Goal: Task Accomplishment & Management: Complete application form

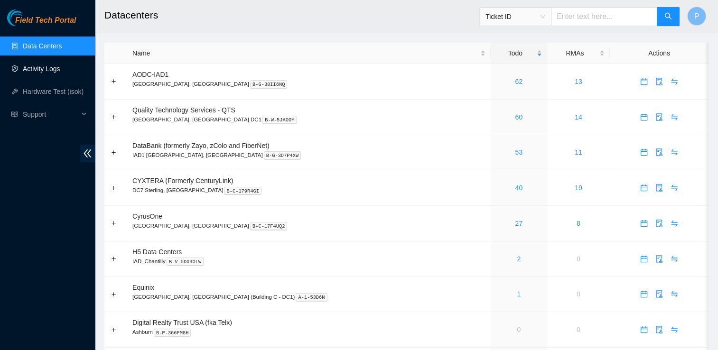
click at [58, 73] on link "Activity Logs" at bounding box center [41, 69] width 37 height 8
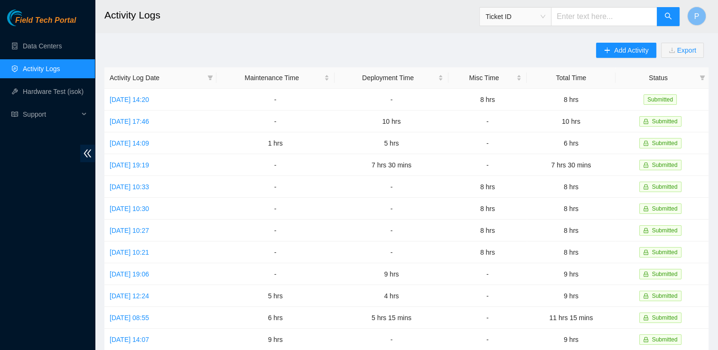
click at [616, 61] on div "Add Activity Export" at bounding box center [652, 55] width 112 height 25
click at [620, 56] on button "Add Activity" at bounding box center [626, 50] width 60 height 15
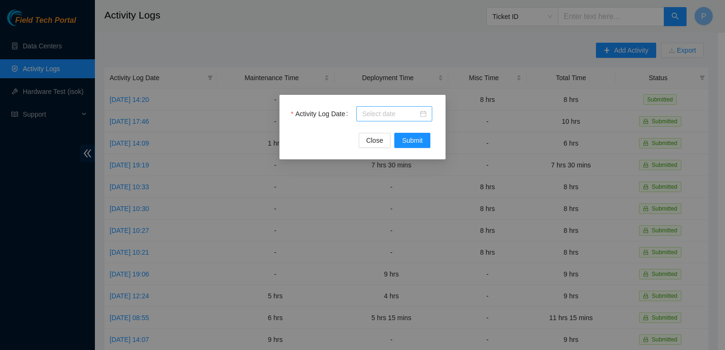
click at [421, 113] on div at bounding box center [394, 114] width 65 height 10
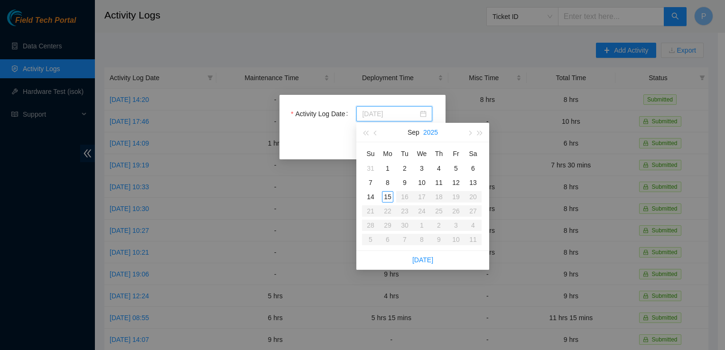
type input "[DATE]"
click at [374, 136] on button "button" at bounding box center [376, 132] width 10 height 19
type input "[DATE]"
click at [454, 212] on div "22" at bounding box center [455, 211] width 11 height 11
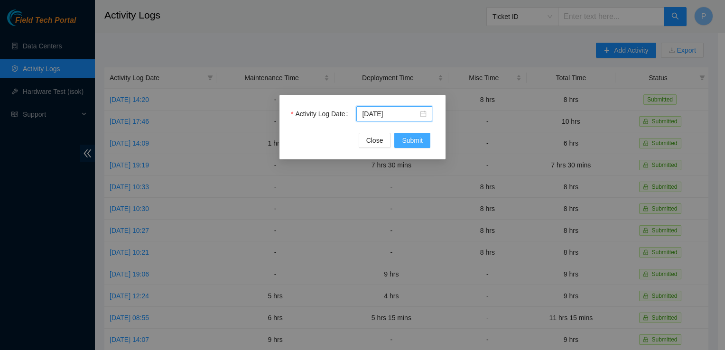
click at [425, 137] on button "Submit" at bounding box center [412, 140] width 36 height 15
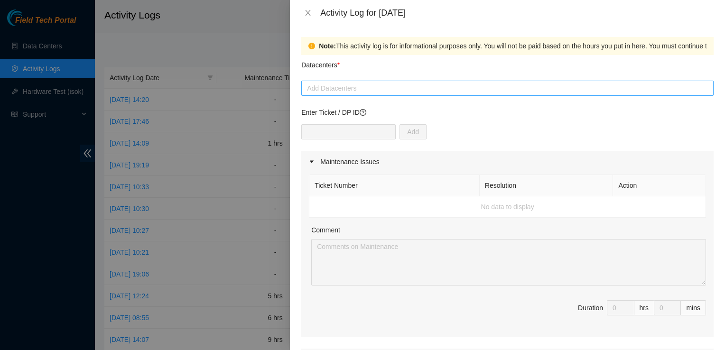
click at [599, 89] on div at bounding box center [508, 88] width 408 height 11
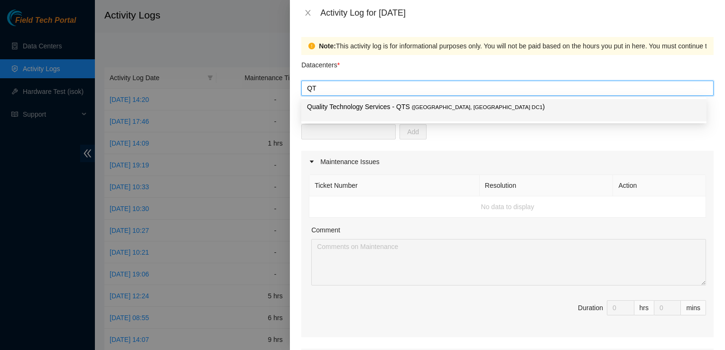
type input "QTS"
click at [473, 99] on div "Quality Technology Services - QTS ( [GEOGRAPHIC_DATA], [GEOGRAPHIC_DATA] DC1 )" at bounding box center [503, 110] width 405 height 22
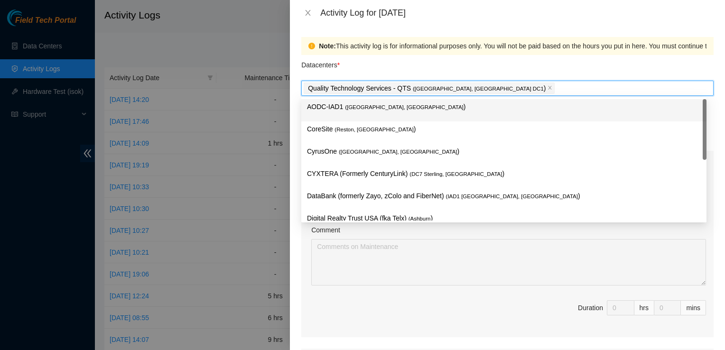
click at [656, 67] on div "Datacenters *" at bounding box center [507, 68] width 412 height 26
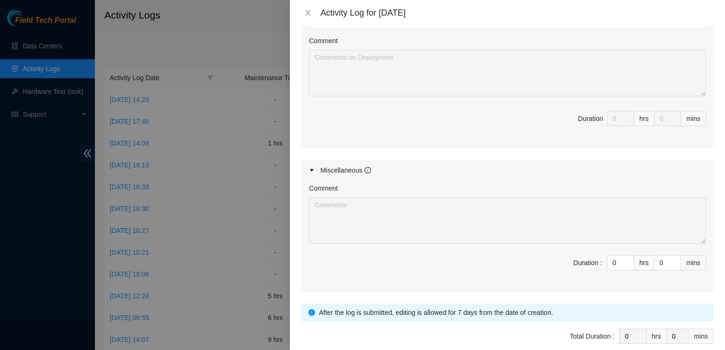
scroll to position [404, 0]
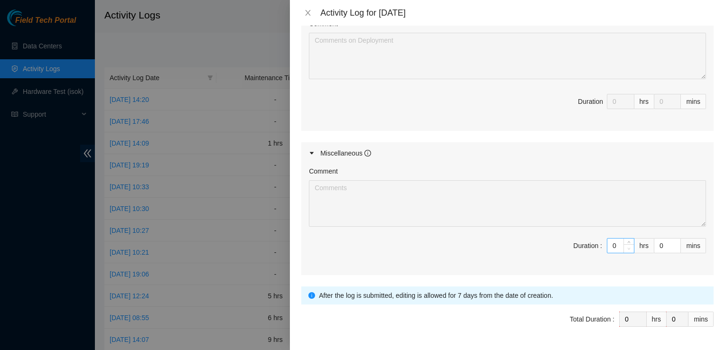
click at [626, 250] on span "down" at bounding box center [629, 249] width 6 height 6
click at [608, 248] on input "0" at bounding box center [621, 246] width 27 height 14
type input "8"
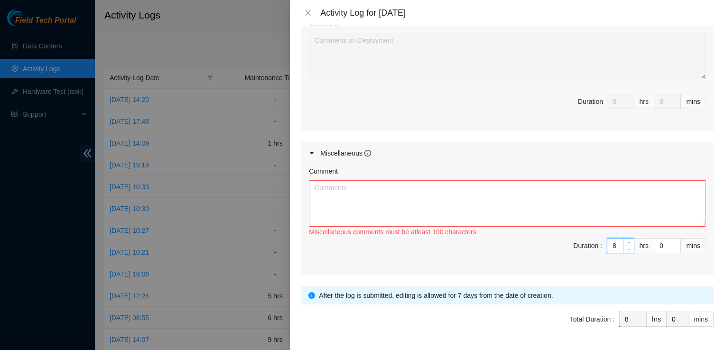
type input "8"
click at [586, 211] on textarea "Comment" at bounding box center [507, 203] width 397 height 47
paste textarea "Hey Pat EOD Results [DATE] Verified Rack information Broke down Pallet Placed e…"
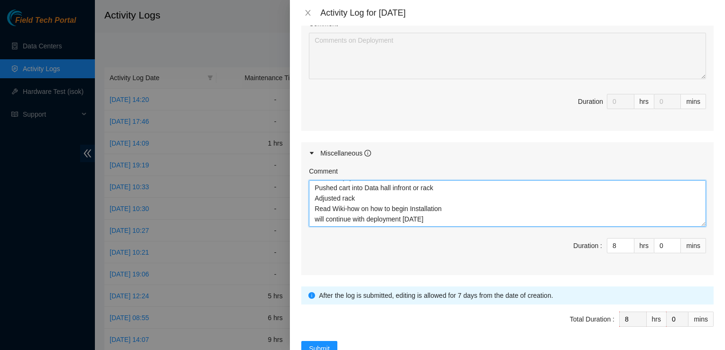
scroll to position [52, 0]
type textarea "Hey Pat EOD Results [DATE] Verified Rack information Broke down Pallet Placed e…"
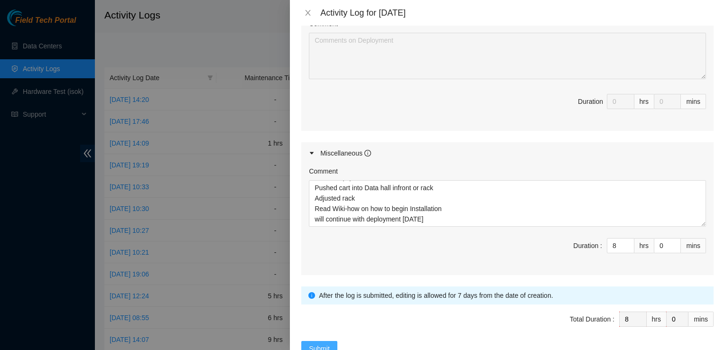
click at [313, 344] on span "Submit" at bounding box center [319, 349] width 21 height 10
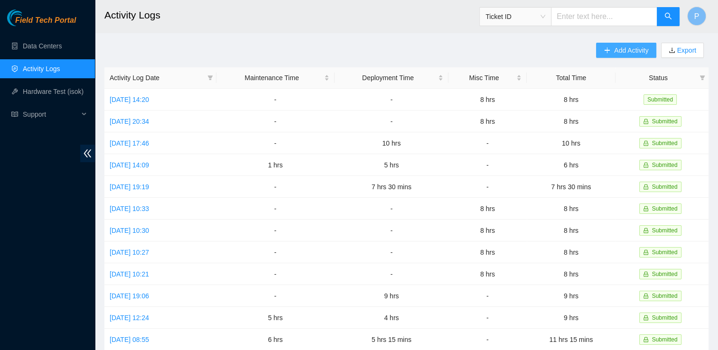
click at [604, 43] on button "Add Activity" at bounding box center [626, 50] width 60 height 15
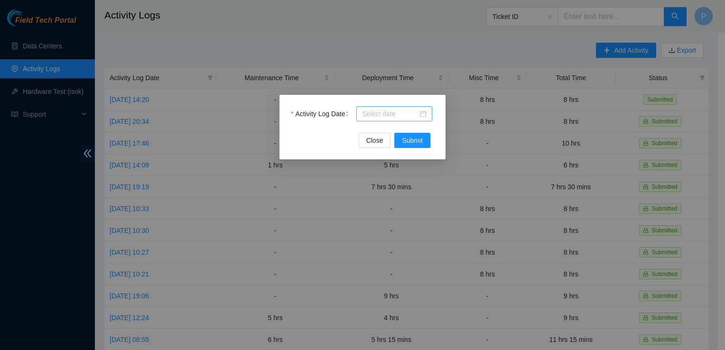
click at [424, 113] on div at bounding box center [394, 114] width 65 height 10
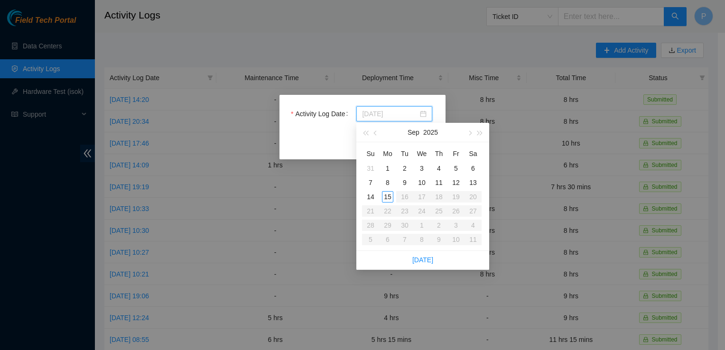
type input "[DATE]"
click at [374, 133] on span "button" at bounding box center [376, 133] width 5 height 5
type input "[DATE]"
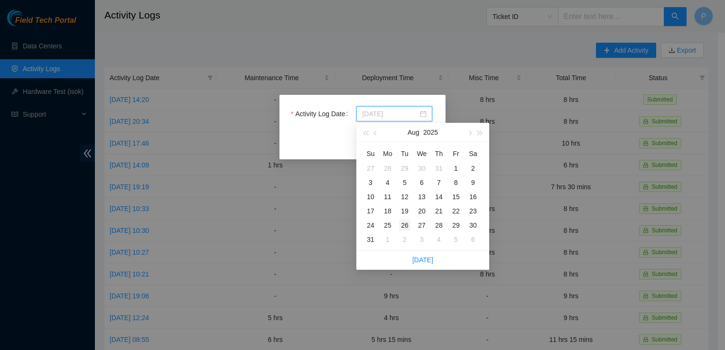
click at [407, 224] on div "26" at bounding box center [404, 225] width 11 height 11
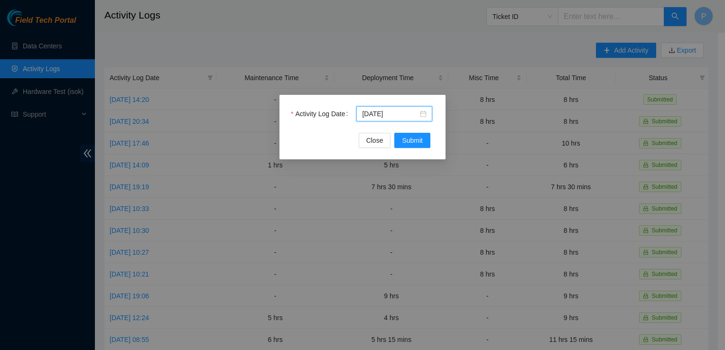
click at [420, 132] on div "Activity Log Date [DATE]" at bounding box center [362, 119] width 143 height 27
click at [421, 134] on button "Submit" at bounding box center [412, 140] width 36 height 15
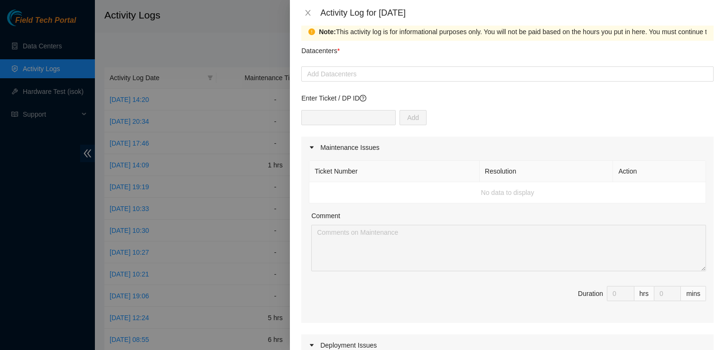
scroll to position [0, 0]
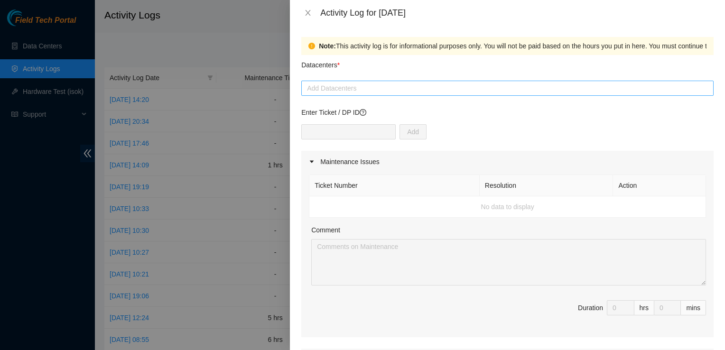
click at [522, 84] on div at bounding box center [508, 88] width 408 height 11
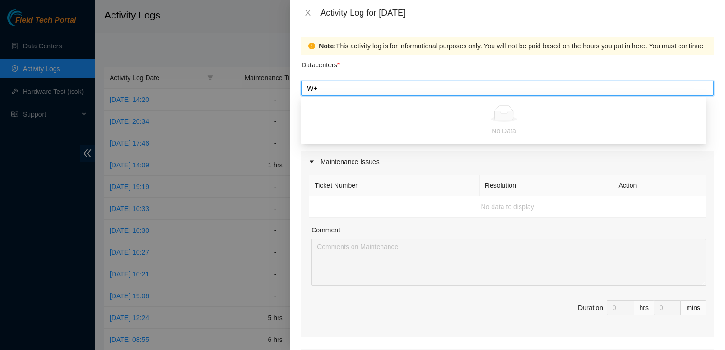
type input "W"
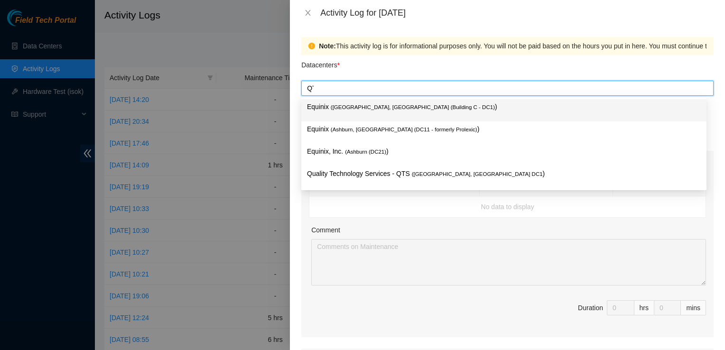
type input "QTS"
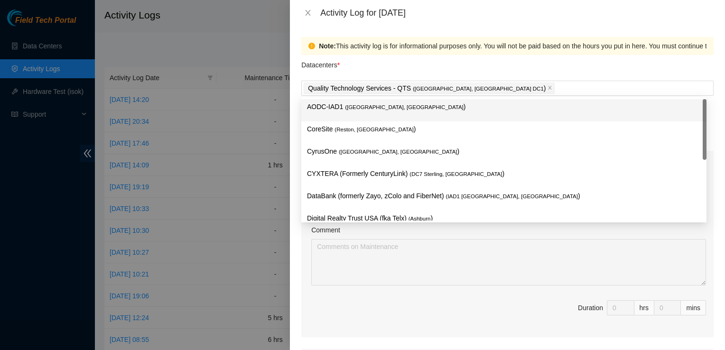
click at [545, 77] on div "Datacenters *" at bounding box center [507, 68] width 412 height 26
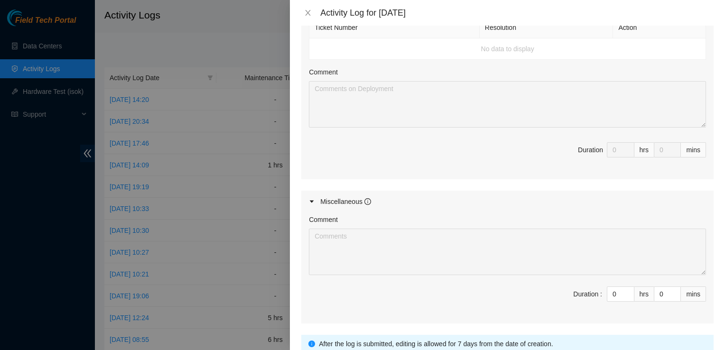
scroll to position [430, 0]
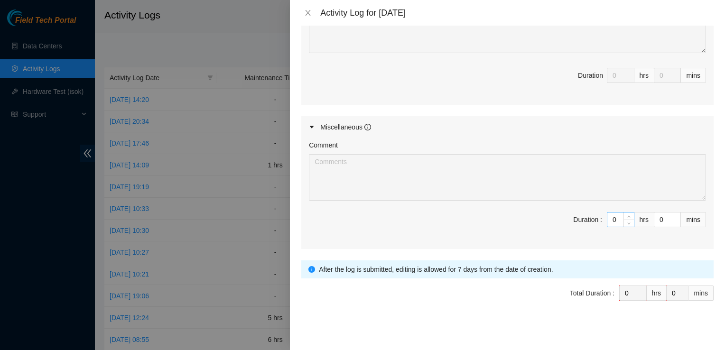
click at [609, 220] on input "0" at bounding box center [621, 220] width 27 height 14
type input "9"
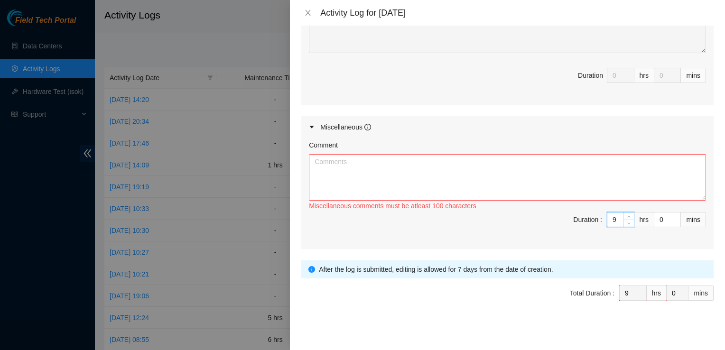
type input "9"
click at [603, 172] on textarea "Comment" at bounding box center [507, 177] width 397 height 47
paste textarea "Hey Pat EOD Update [DATE] along with work done for DP 83143 Removed trash from …"
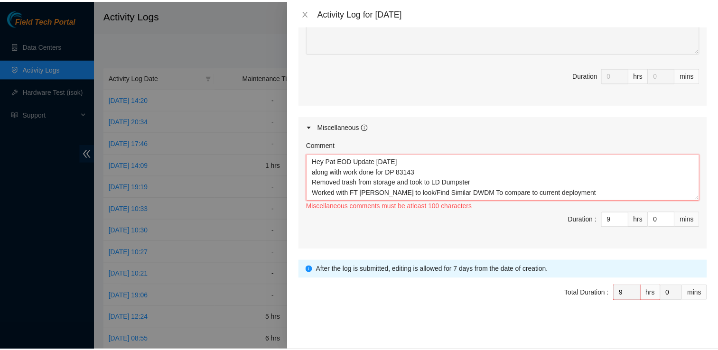
scroll to position [49, 0]
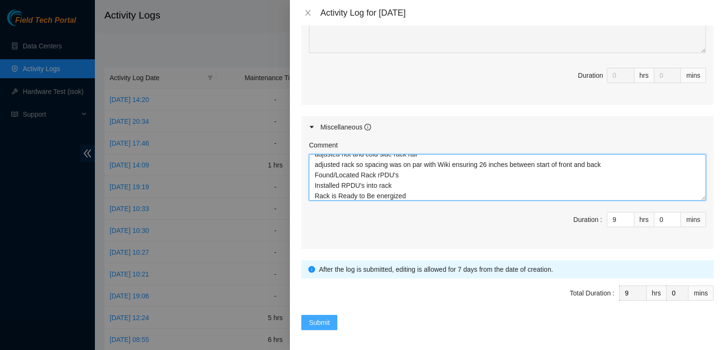
type textarea "Hey Pat EOD Update [DATE] along with work done for DP 83143 Removed trash from …"
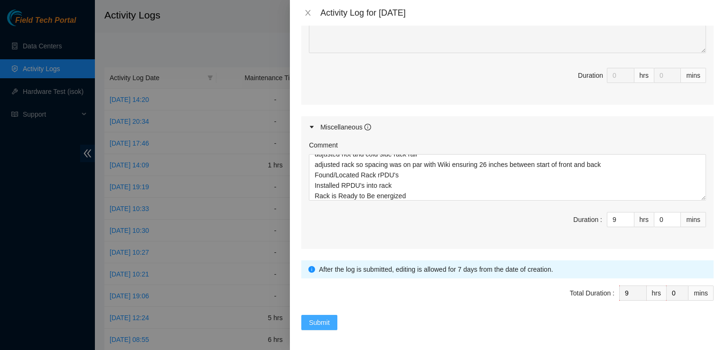
click at [326, 315] on button "Submit" at bounding box center [319, 322] width 36 height 15
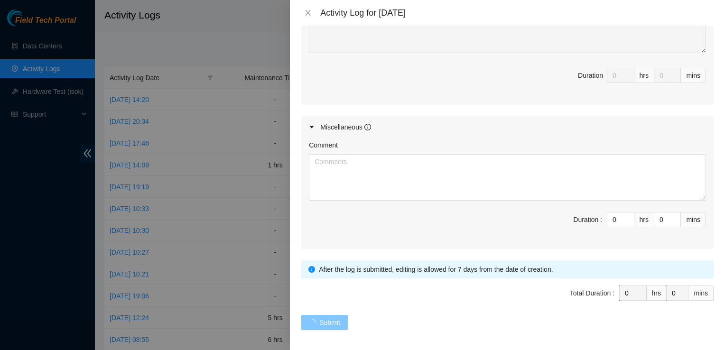
scroll to position [0, 0]
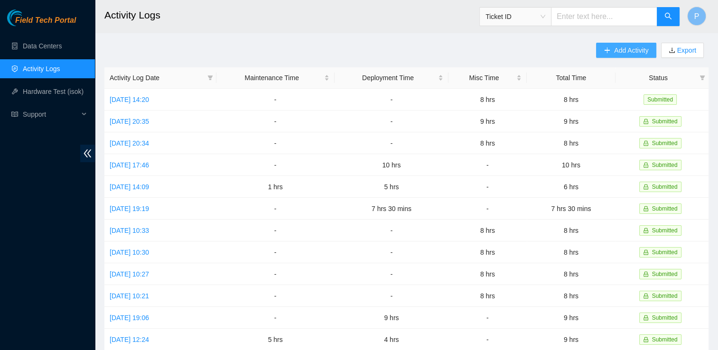
click at [625, 57] on button "Add Activity" at bounding box center [626, 50] width 60 height 15
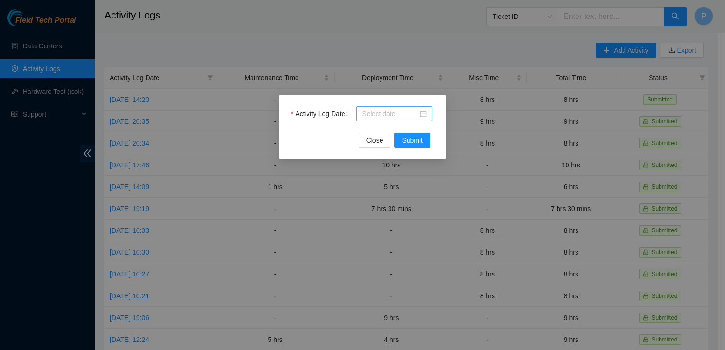
click at [427, 111] on div at bounding box center [394, 114] width 65 height 10
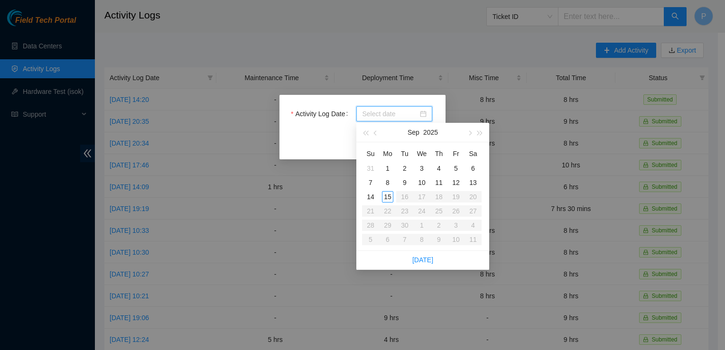
drag, startPoint x: 374, startPoint y: 138, endPoint x: 370, endPoint y: 262, distance: 123.9
click at [370, 262] on div "[DATE] Su Mo Tu We Th Fr Sa 31 1 2 3 4 5 6 7 8 9 10 11 12 13 14 15 16 17 18 19 …" at bounding box center [422, 196] width 133 height 147
type input "[DATE]"
click at [375, 132] on span "button" at bounding box center [376, 133] width 5 height 5
type input "[DATE]"
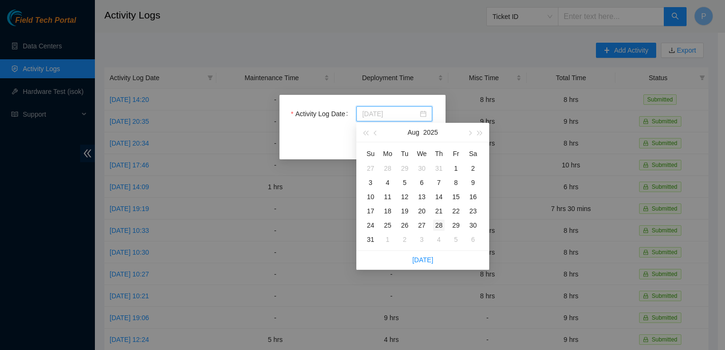
type input "[DATE]"
click at [440, 224] on div "28" at bounding box center [438, 225] width 11 height 11
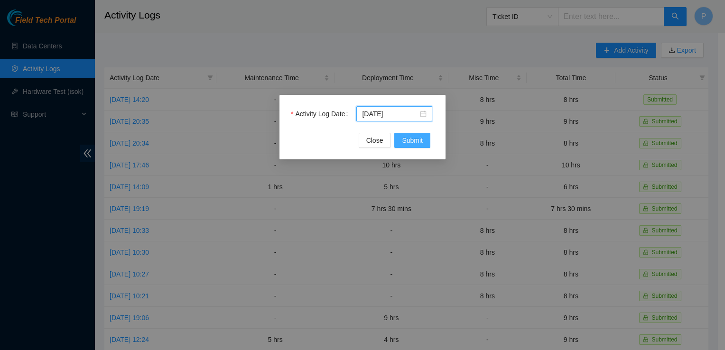
click at [420, 146] on button "Submit" at bounding box center [412, 140] width 36 height 15
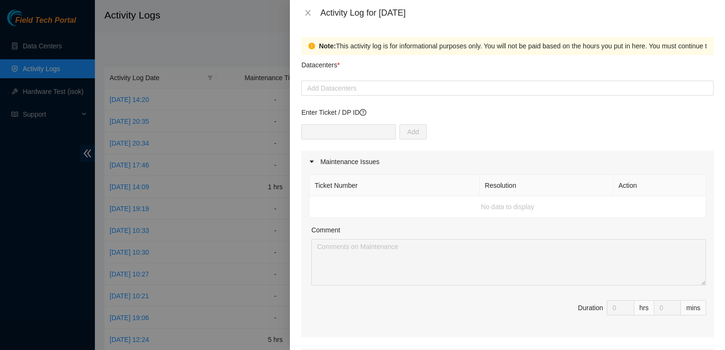
click at [670, 79] on div "Datacenters *" at bounding box center [507, 68] width 412 height 26
click at [672, 84] on div at bounding box center [508, 88] width 408 height 11
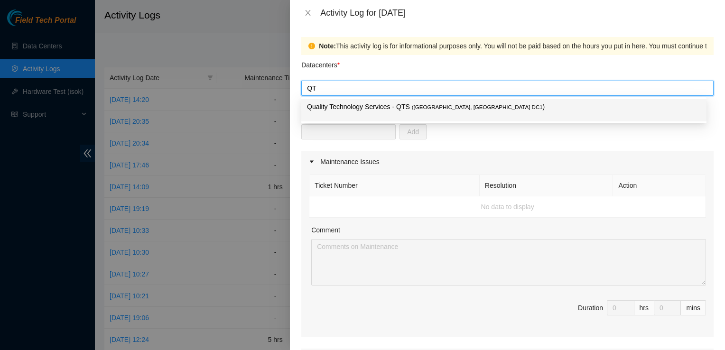
type input "QTS"
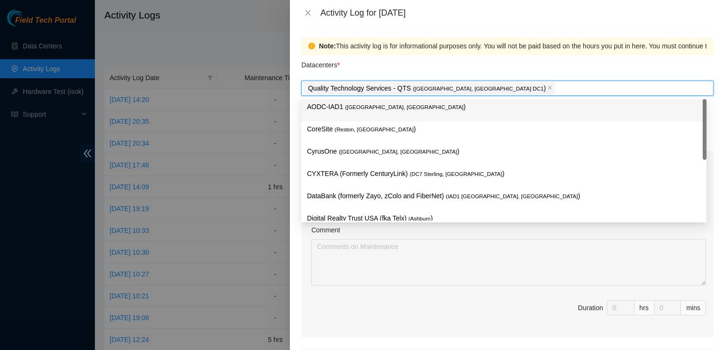
click at [695, 60] on div "Datacenters *" at bounding box center [507, 68] width 412 height 26
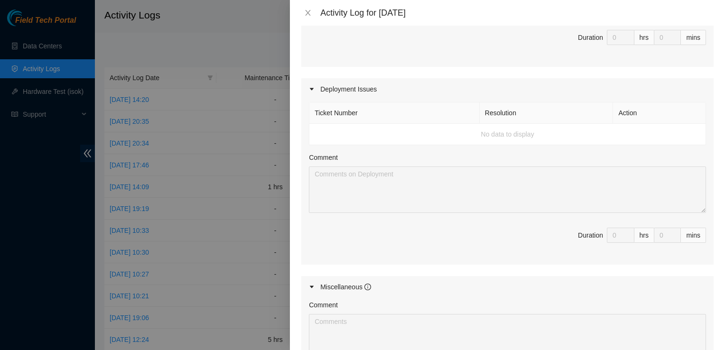
scroll to position [430, 0]
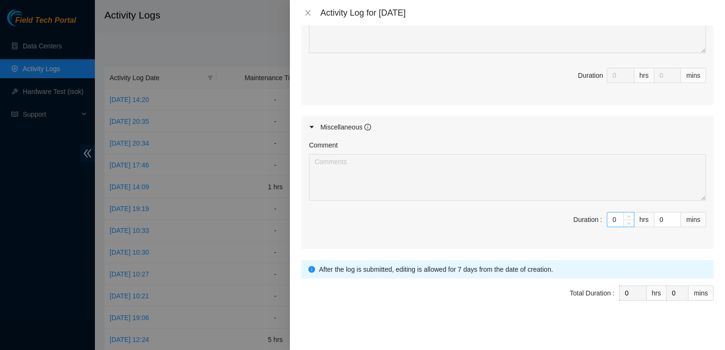
click at [611, 219] on input "0" at bounding box center [621, 220] width 27 height 14
type input "9"
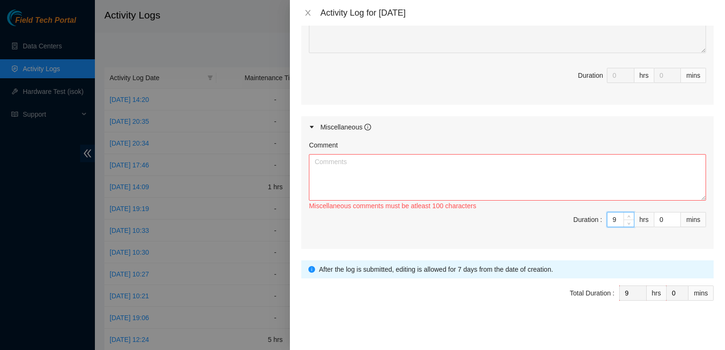
type input "9"
click at [600, 178] on textarea "Comment" at bounding box center [507, 177] width 397 height 47
paste textarea "Hey Pat EOD Update [DATE] Installed the first Infinera TM Chassis TM-301/II as …"
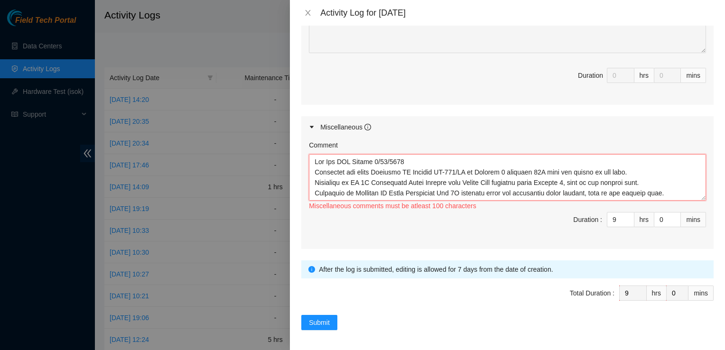
scroll to position [91, 0]
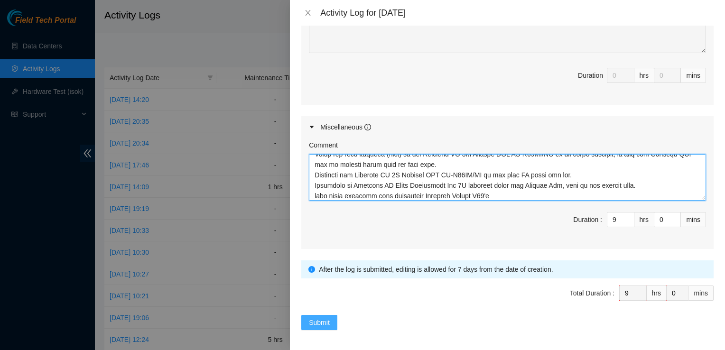
type textarea "Hey Pat EOD Update [DATE] Installed the first Infinera TM Chassis TM-301/II as …"
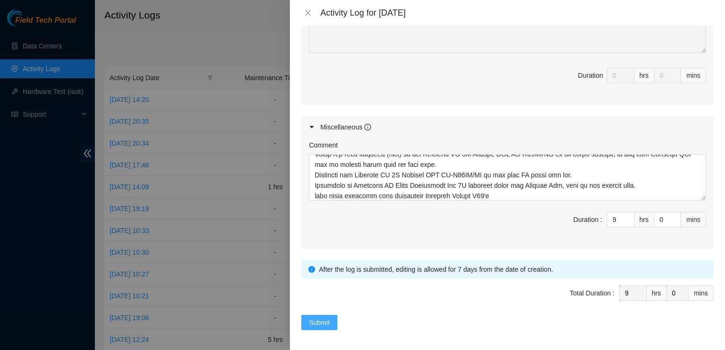
click at [304, 320] on button "Submit" at bounding box center [319, 322] width 36 height 15
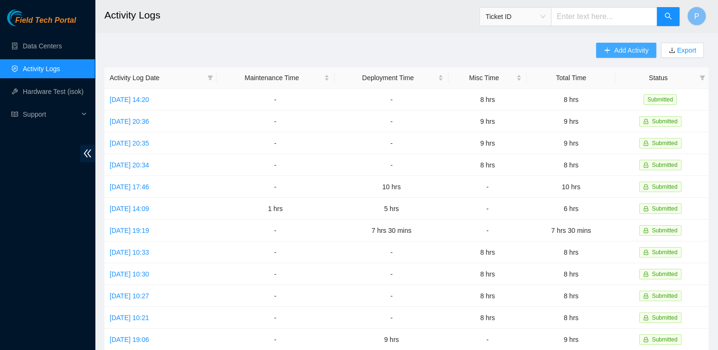
click at [614, 46] on span "Add Activity" at bounding box center [631, 50] width 34 height 10
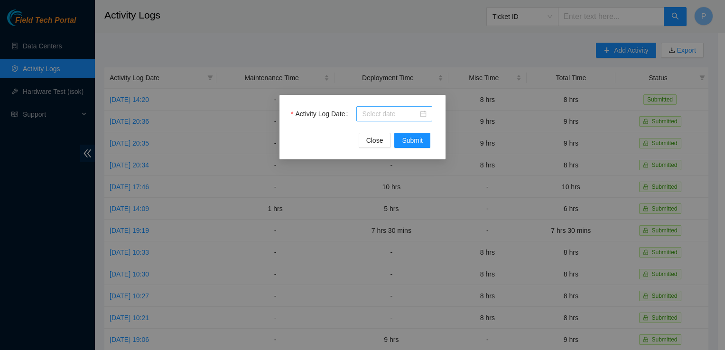
click at [429, 109] on div at bounding box center [394, 113] width 76 height 15
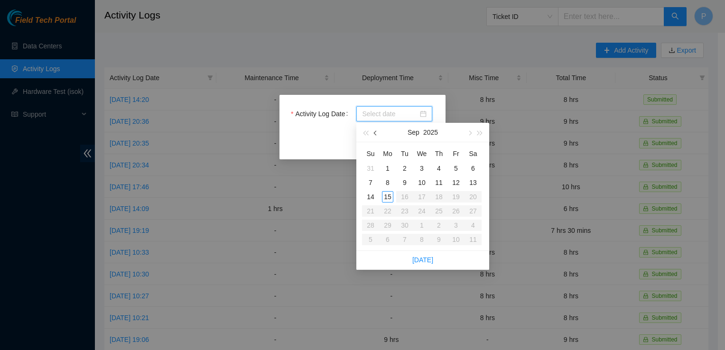
click at [376, 133] on span "button" at bounding box center [376, 133] width 5 height 5
click at [458, 224] on div "29" at bounding box center [455, 225] width 11 height 11
type input "[DATE]"
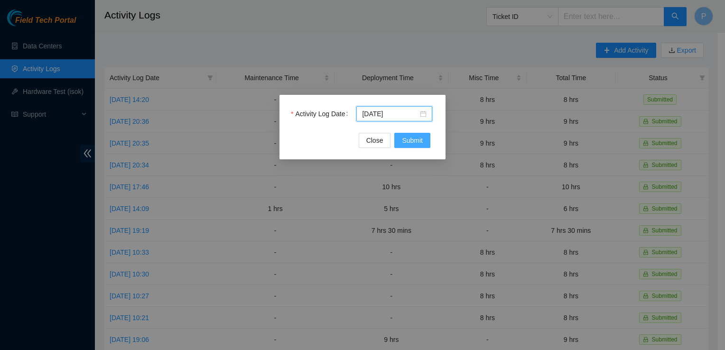
click at [416, 144] on span "Submit" at bounding box center [412, 140] width 21 height 10
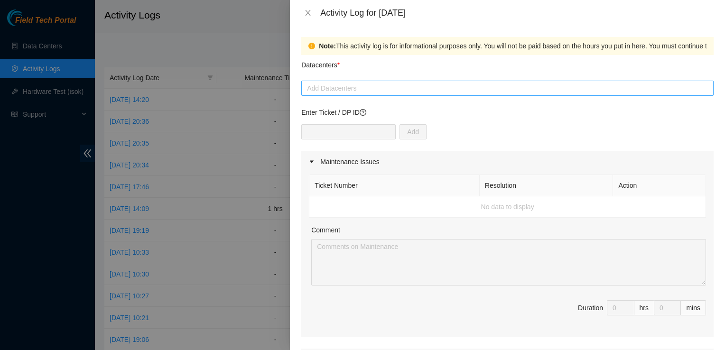
click at [439, 93] on div at bounding box center [508, 88] width 408 height 11
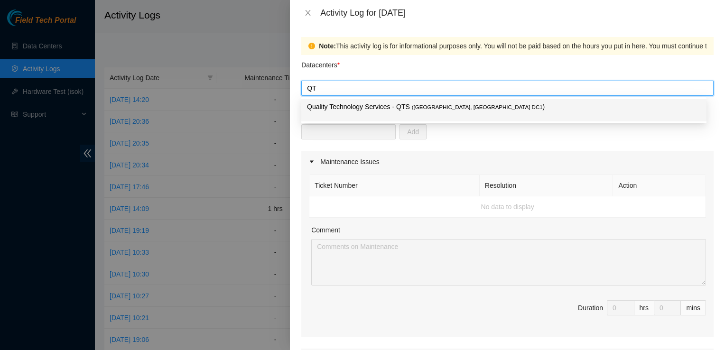
type input "QTS"
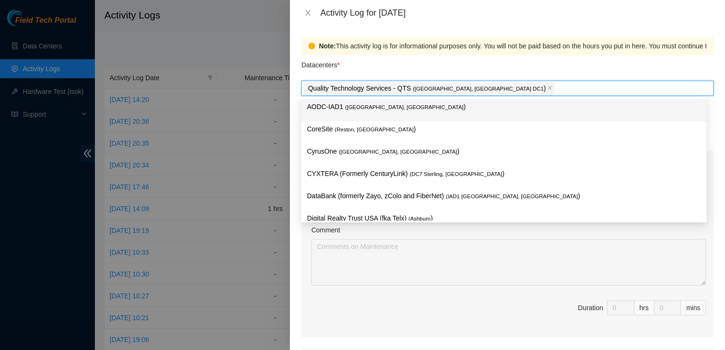
click at [529, 62] on div "Datacenters *" at bounding box center [507, 68] width 412 height 26
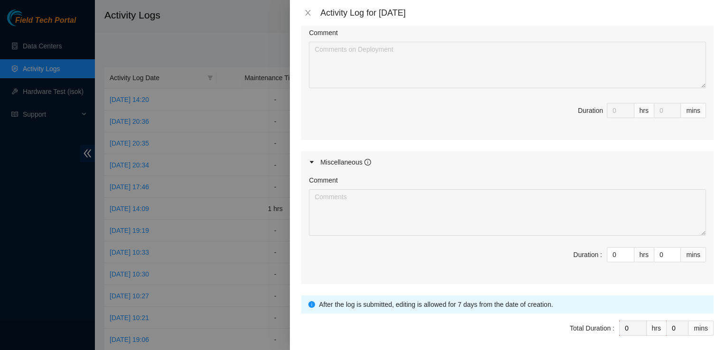
scroll to position [430, 0]
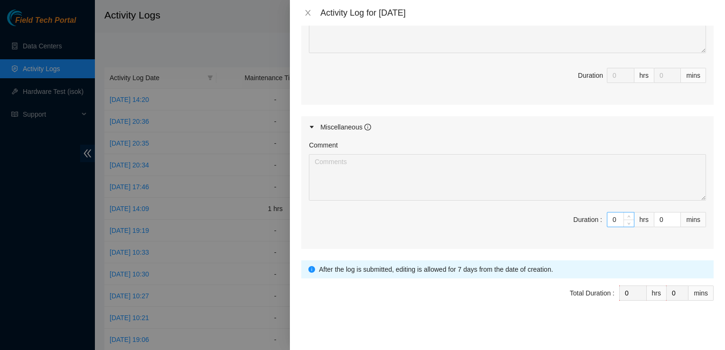
click at [616, 222] on input "0" at bounding box center [621, 220] width 27 height 14
type input "1"
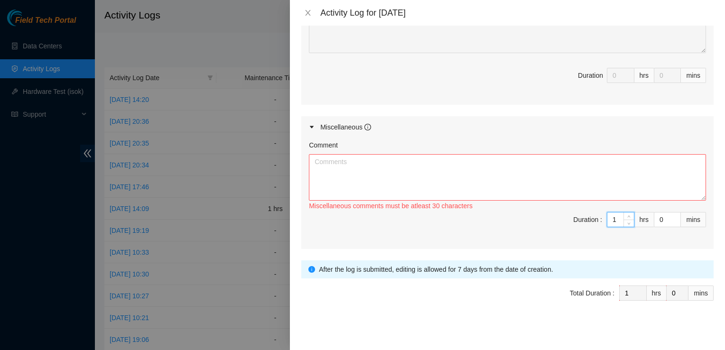
type input "10"
click at [464, 169] on textarea "Comment" at bounding box center [507, 177] width 397 height 47
paste textarea "Hey Pat EOD Update [DATE] Unboxed cabling for Chassis' seated inside rack fixed…"
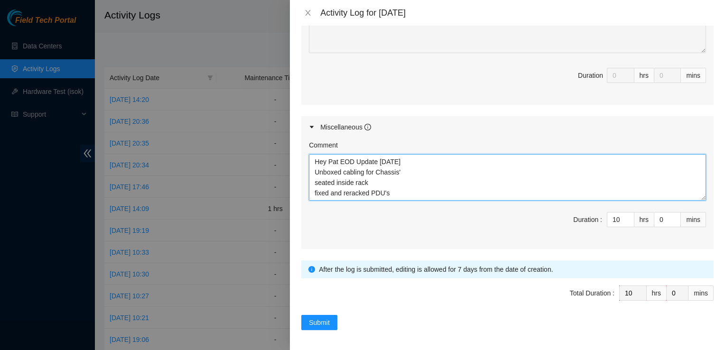
scroll to position [28, 0]
type textarea "Hey Pat EOD Update [DATE] Unboxed cabling for Chassis' seated inside rack fixed…"
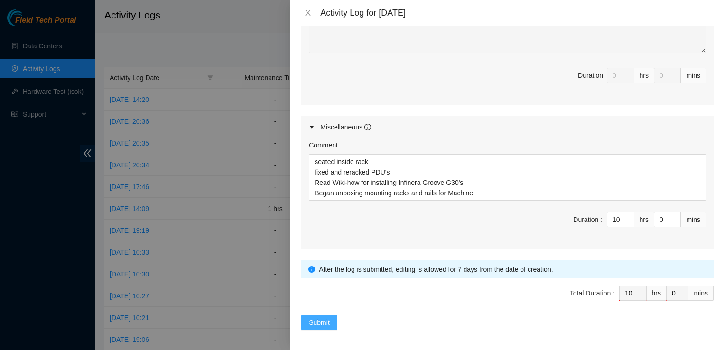
click at [316, 318] on span "Submit" at bounding box center [319, 323] width 21 height 10
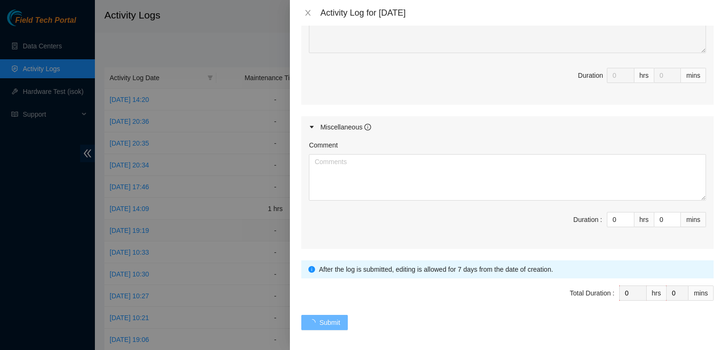
scroll to position [0, 0]
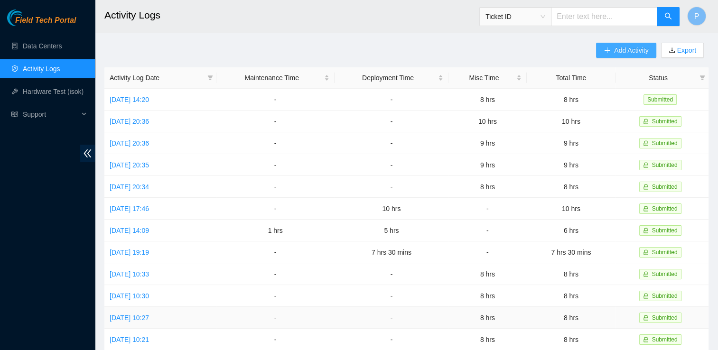
click at [622, 51] on span "Add Activity" at bounding box center [631, 50] width 34 height 10
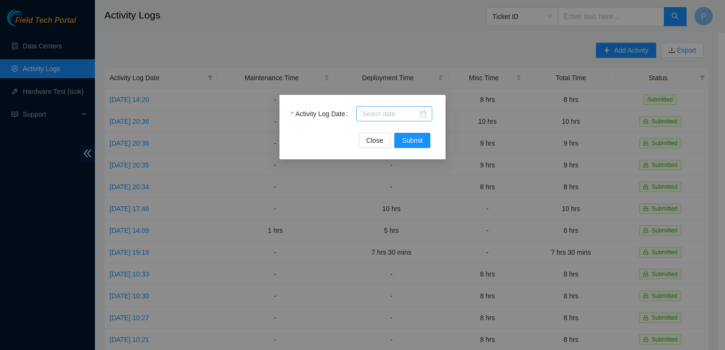
click at [430, 114] on div at bounding box center [394, 113] width 76 height 15
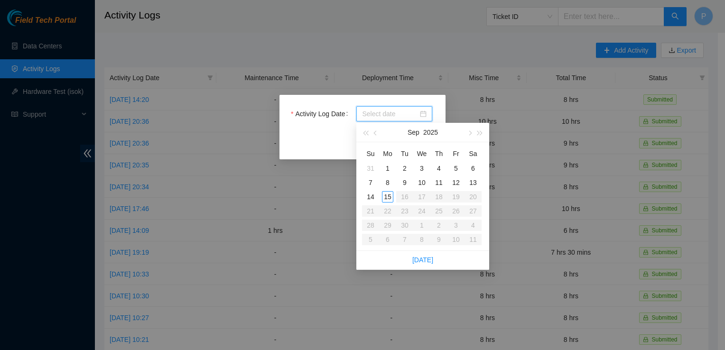
click at [456, 168] on div "5" at bounding box center [455, 168] width 11 height 11
type input "[DATE]"
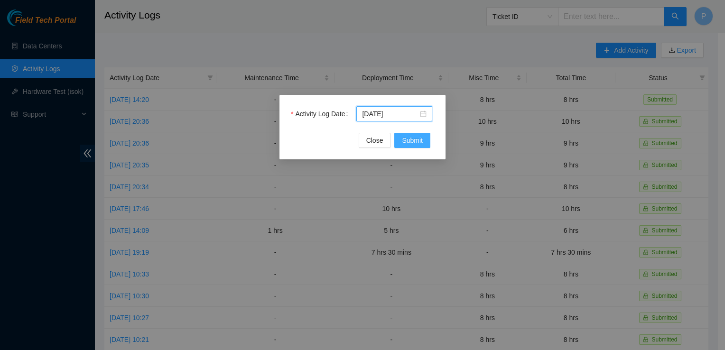
click at [417, 142] on span "Submit" at bounding box center [412, 140] width 21 height 10
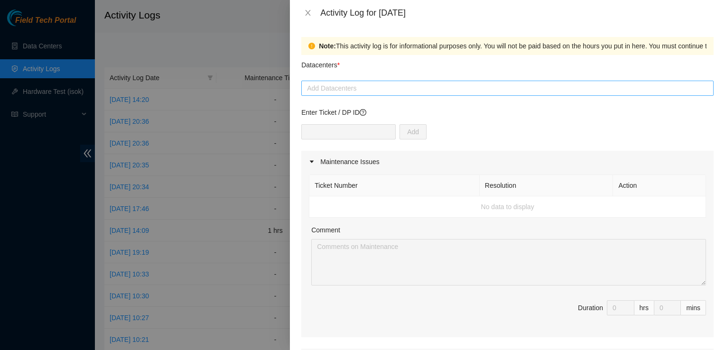
click at [351, 83] on div at bounding box center [508, 88] width 408 height 11
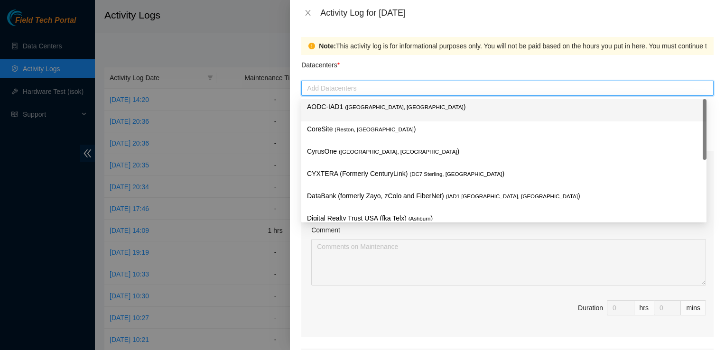
click at [348, 92] on div at bounding box center [508, 88] width 408 height 11
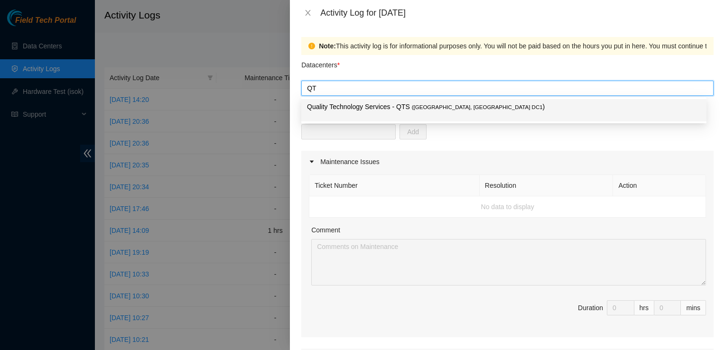
type input "QTS"
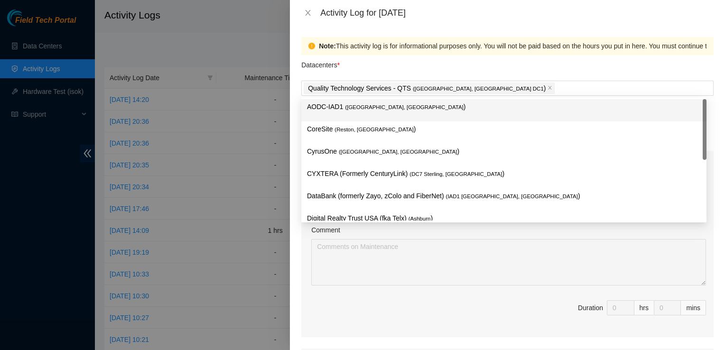
click at [453, 37] on div "Note: This activity log is for informational purposes only. You will not be pai…" at bounding box center [507, 188] width 435 height 325
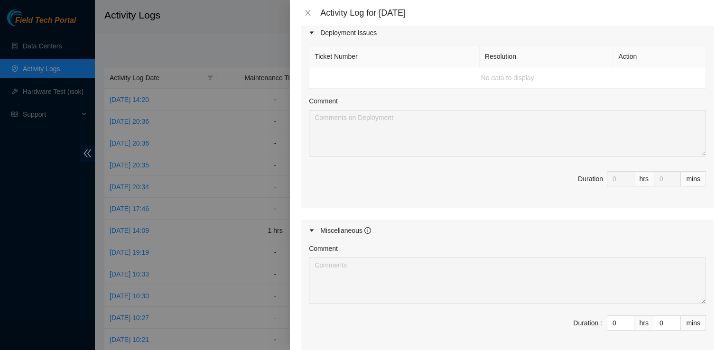
scroll to position [344, 0]
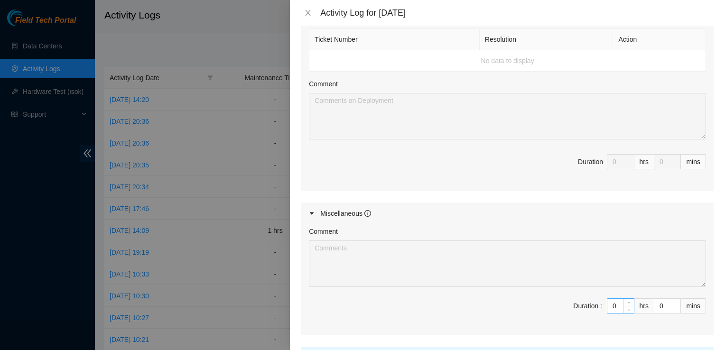
drag, startPoint x: 712, startPoint y: 234, endPoint x: 607, endPoint y: 307, distance: 128.0
click at [608, 307] on input "0" at bounding box center [621, 306] width 27 height 14
type input "8"
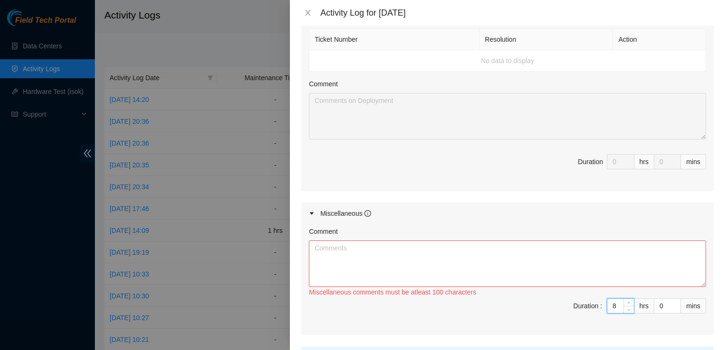
type input "8"
click at [604, 249] on textarea "Comment" at bounding box center [507, 264] width 397 height 47
paste textarea "ey Pat EOD Update [DATE] Alongside work and Labeling for DP83143 Unboxed Items …"
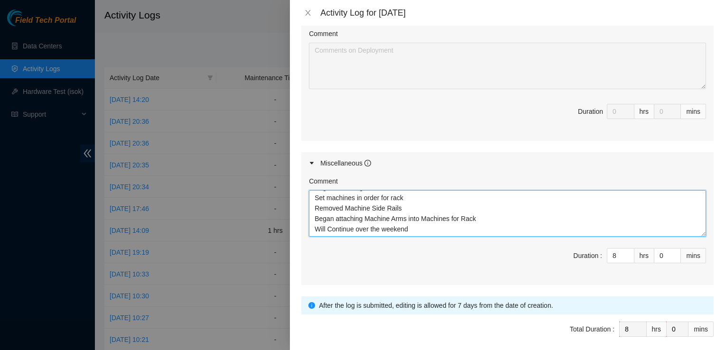
scroll to position [430, 0]
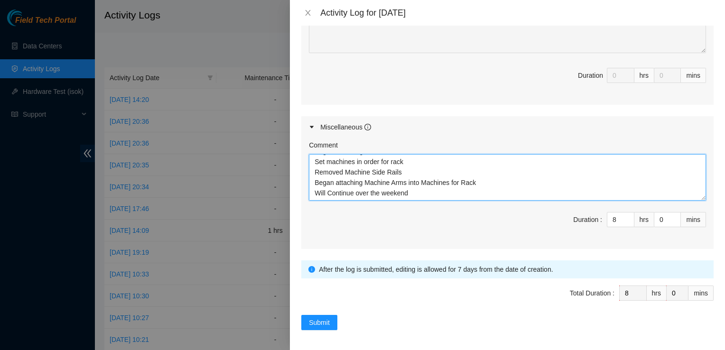
type textarea "ey Pat EOD Update [DATE] Alongside work and Labeling for DP83143 Unboxed Items …"
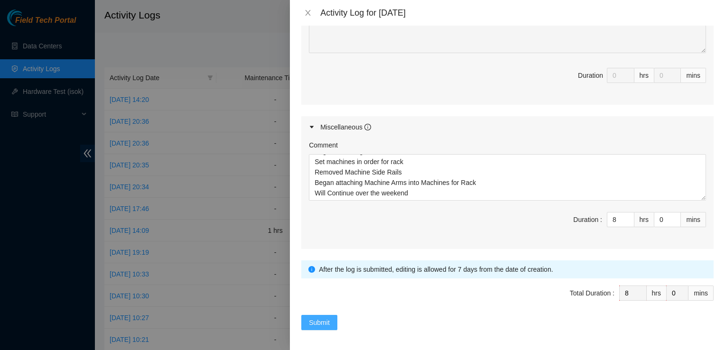
click at [328, 318] on span "Submit" at bounding box center [319, 323] width 21 height 10
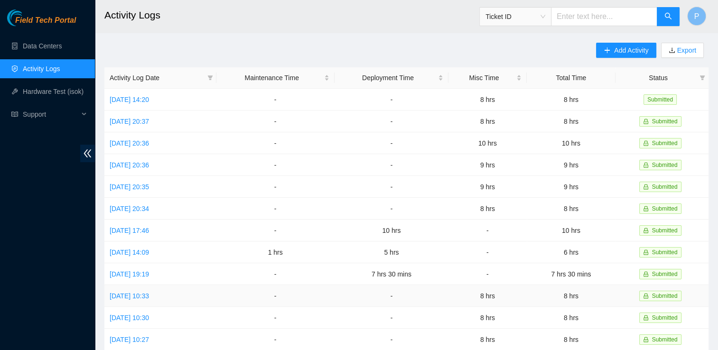
click at [634, 48] on span "Add Activity" at bounding box center [631, 50] width 34 height 10
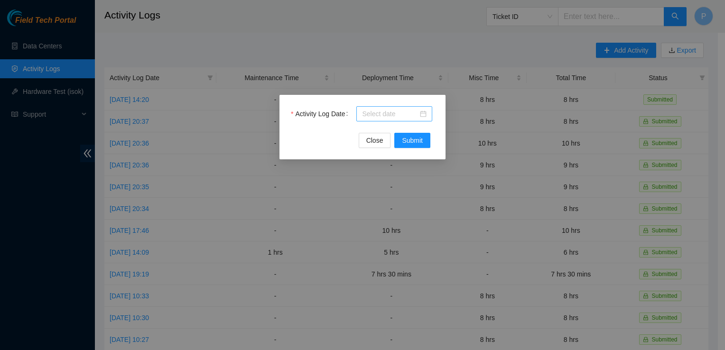
click at [418, 116] on input "Activity Log Date" at bounding box center [390, 114] width 56 height 10
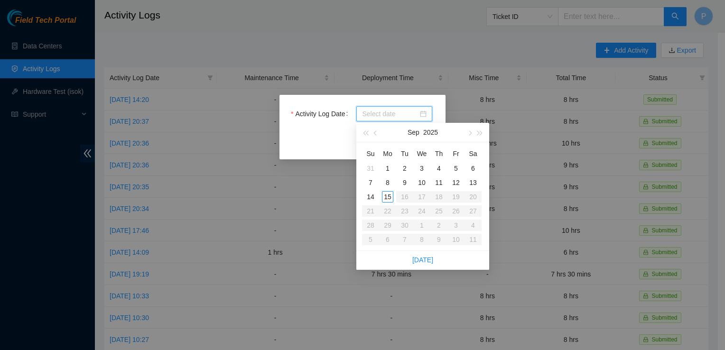
click at [385, 186] on div "8" at bounding box center [387, 182] width 11 height 11
type input "[DATE]"
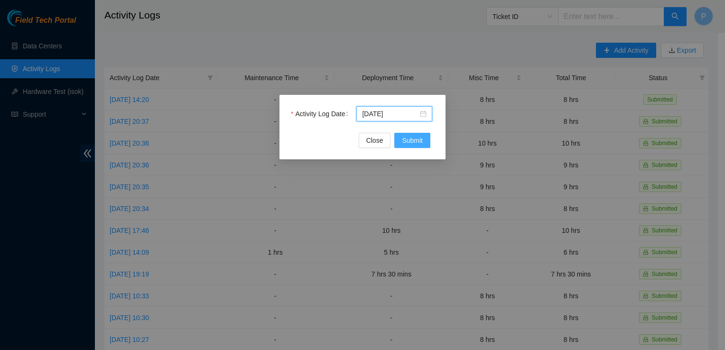
click at [410, 142] on span "Submit" at bounding box center [412, 140] width 21 height 10
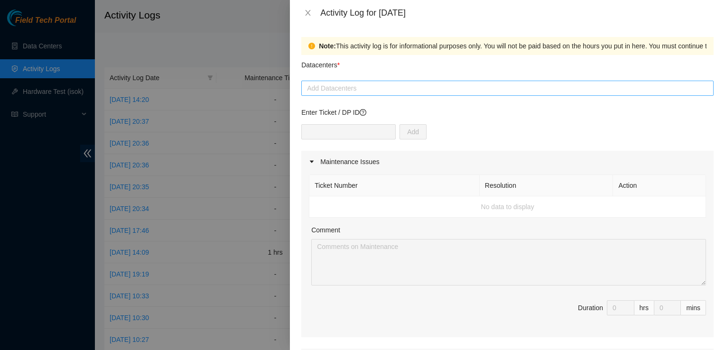
click at [395, 84] on div at bounding box center [508, 88] width 408 height 11
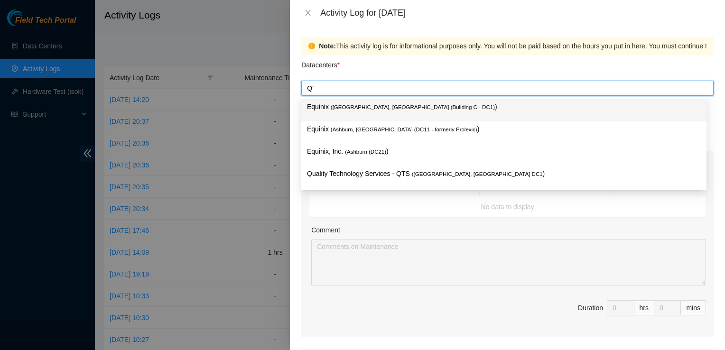
type input "QTS"
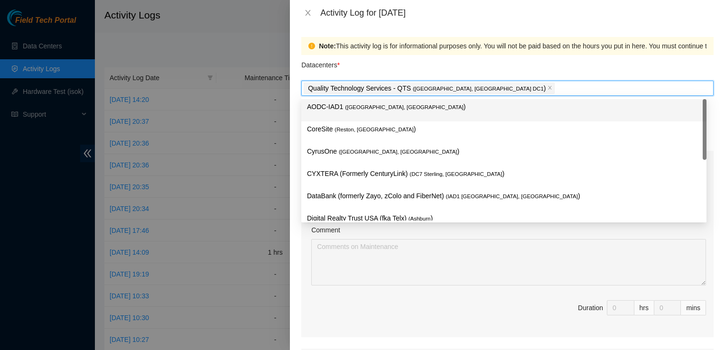
click at [481, 75] on div "Datacenters *" at bounding box center [507, 68] width 412 height 26
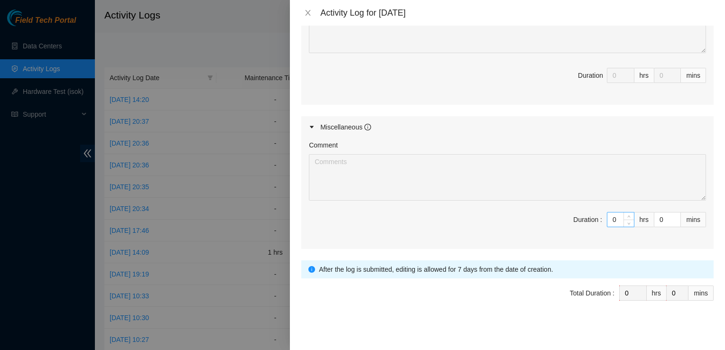
click at [611, 213] on input "0" at bounding box center [621, 220] width 27 height 14
type input "1"
type input "10"
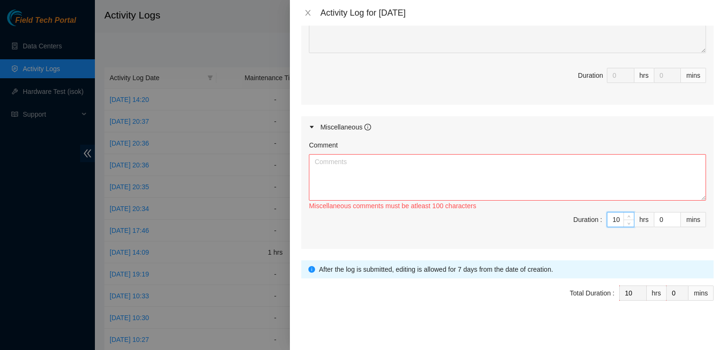
type input "10"
click at [522, 161] on textarea "Comment" at bounding box center [507, 177] width 397 height 47
paste textarea "Hey Pat EOD [DATE] Continued Reading Wiki on DWDM Installment to ensure correct…"
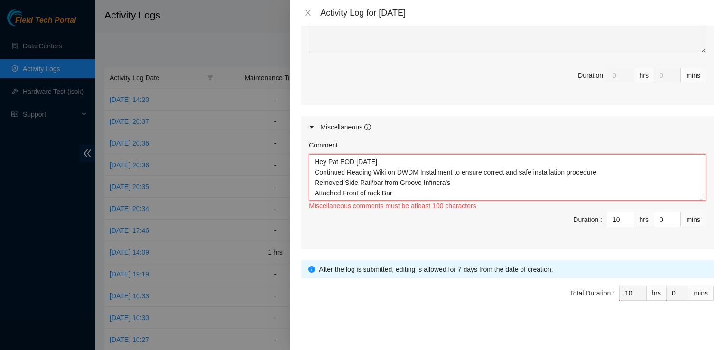
scroll to position [49, 0]
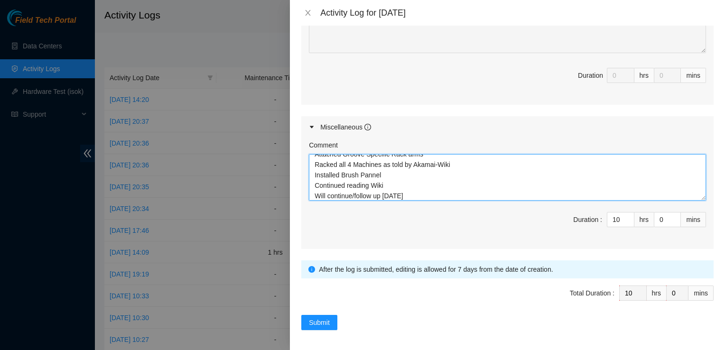
type textarea "Hey Pat EOD [DATE] Continued Reading Wiki on DWDM Installment to ensure correct…"
click at [329, 324] on span "Submit" at bounding box center [319, 323] width 21 height 10
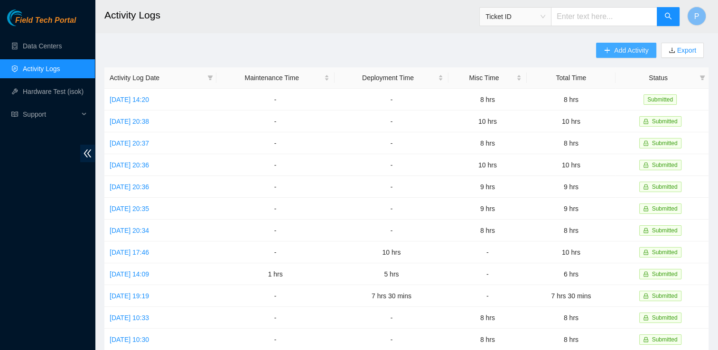
click at [630, 52] on span "Add Activity" at bounding box center [631, 50] width 34 height 10
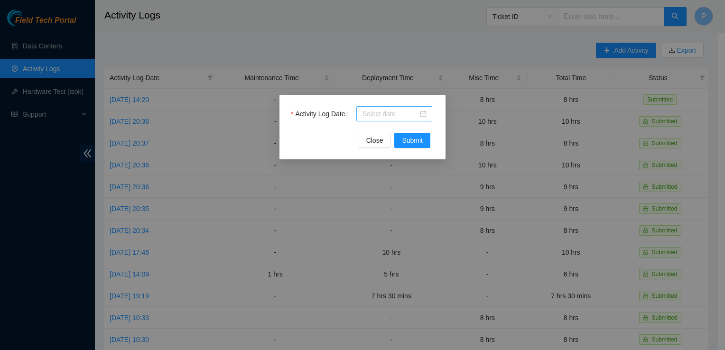
click at [423, 109] on div at bounding box center [394, 114] width 65 height 10
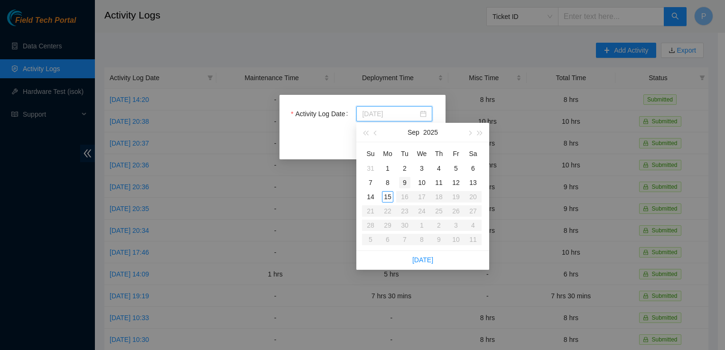
type input "[DATE]"
click at [402, 185] on div "9" at bounding box center [404, 182] width 11 height 11
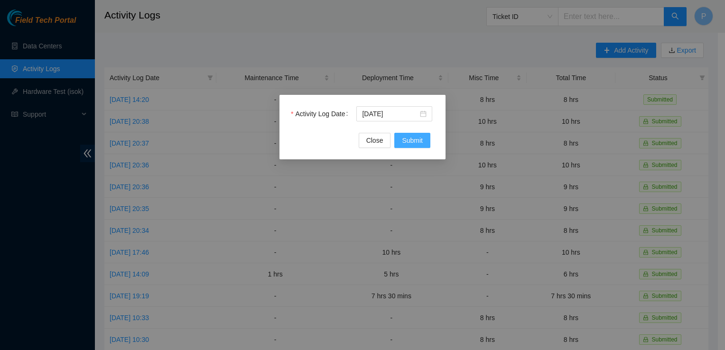
click at [416, 140] on span "Submit" at bounding box center [412, 140] width 21 height 10
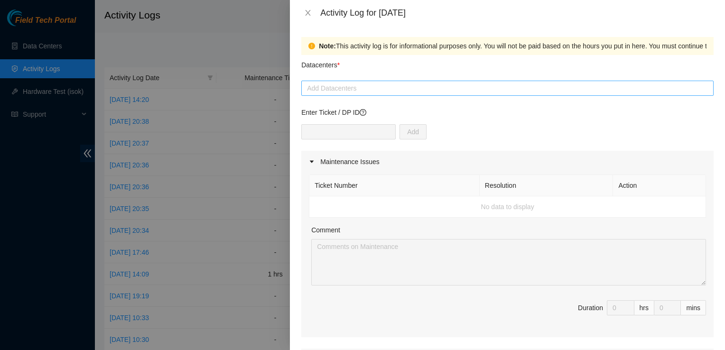
click at [426, 87] on div at bounding box center [508, 88] width 408 height 11
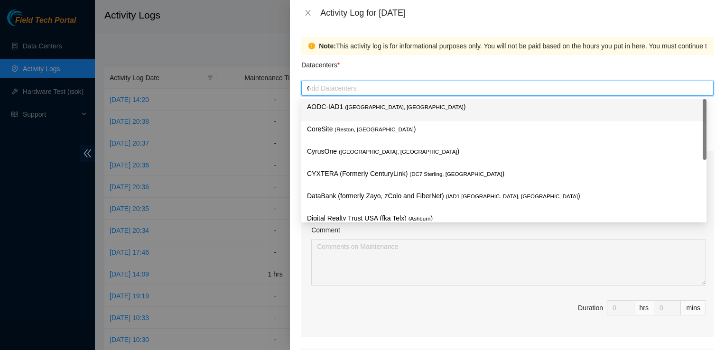
type input "QT"
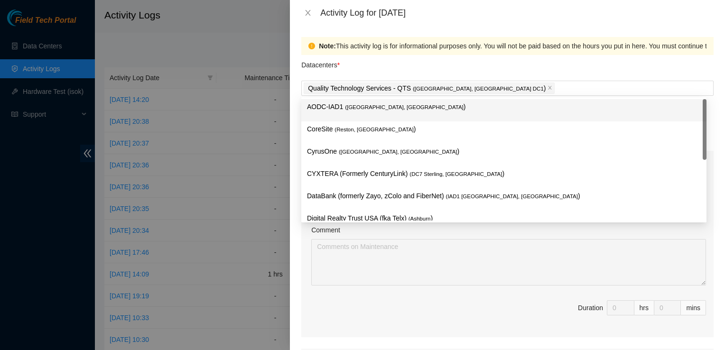
click at [460, 63] on div "Datacenters *" at bounding box center [507, 68] width 412 height 26
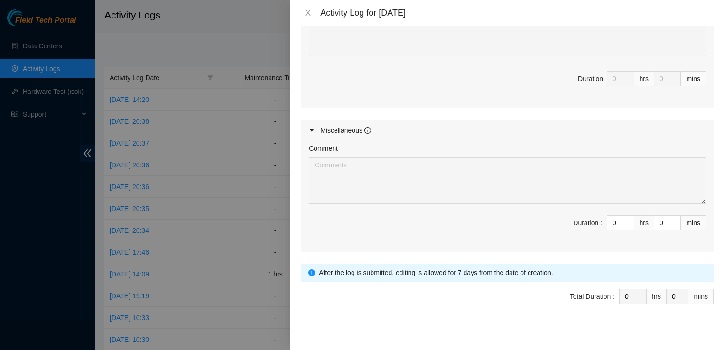
scroll to position [430, 0]
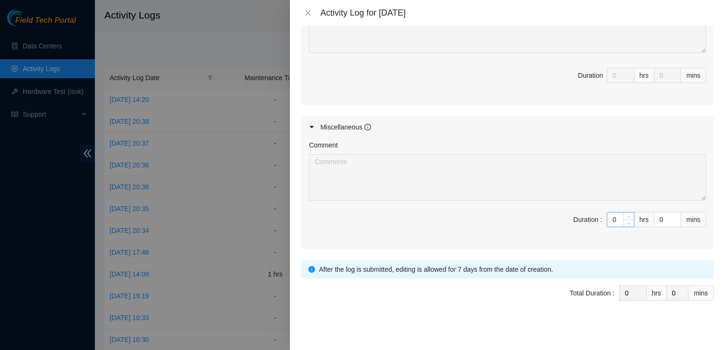
click at [608, 222] on input "0" at bounding box center [621, 220] width 27 height 14
type input "9"
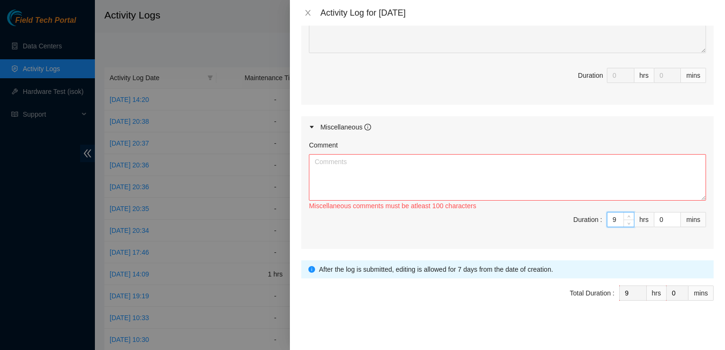
type input "9"
click at [608, 185] on textarea "Comment" at bounding box center [507, 177] width 397 height 47
paste textarea "Lor Ips DOL Sitame 7/1/3312 C adipi eli seddoeiu tempo incidi ut lab etd MA al …"
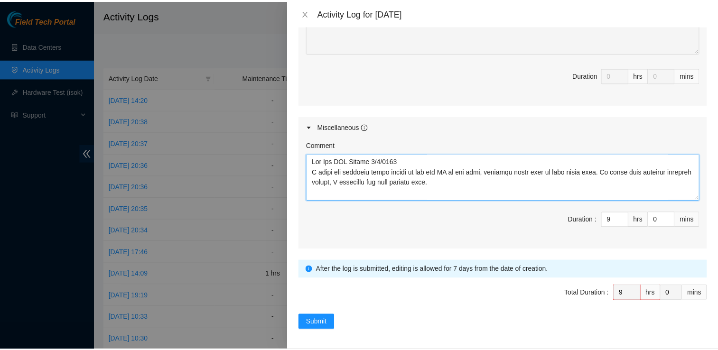
scroll to position [185, 0]
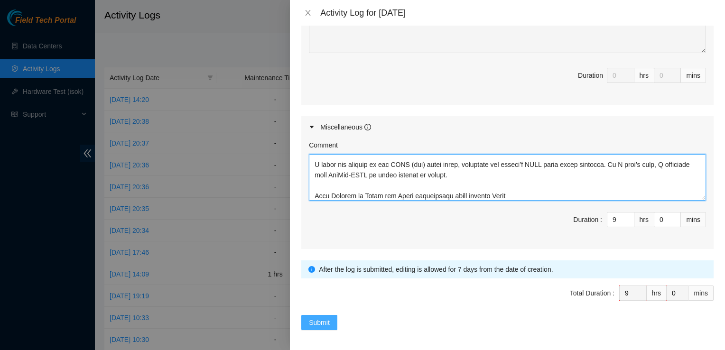
type textarea "Lor Ips DOL Sitame 7/1/3312 C adipi eli seddoeiu tempo incidi ut lab etd MA al …"
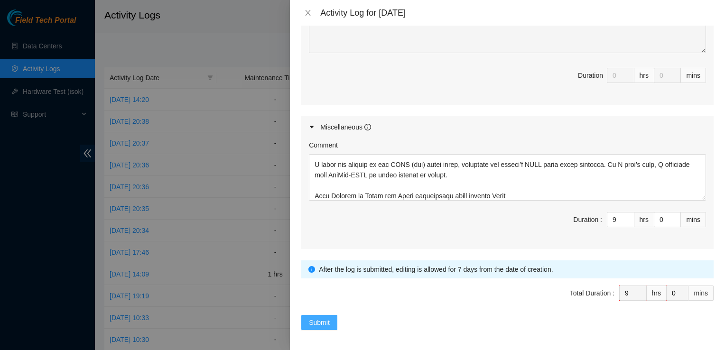
click at [313, 318] on span "Submit" at bounding box center [319, 323] width 21 height 10
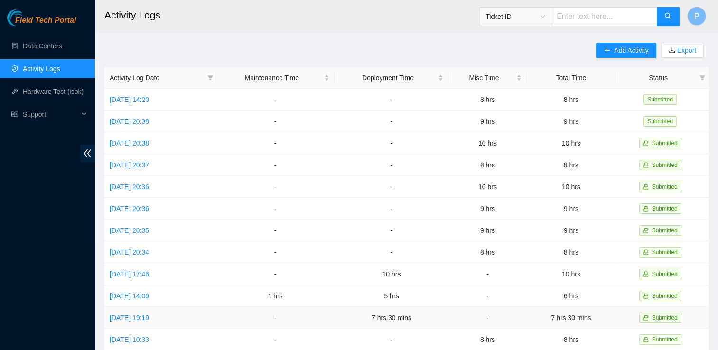
click at [627, 48] on span "Add Activity" at bounding box center [631, 50] width 34 height 10
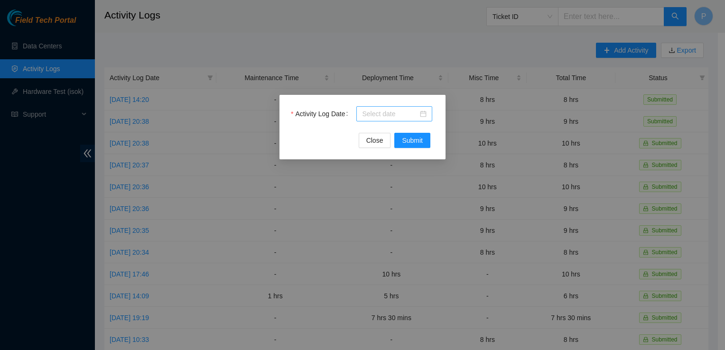
click at [417, 113] on input "Activity Log Date" at bounding box center [390, 114] width 56 height 10
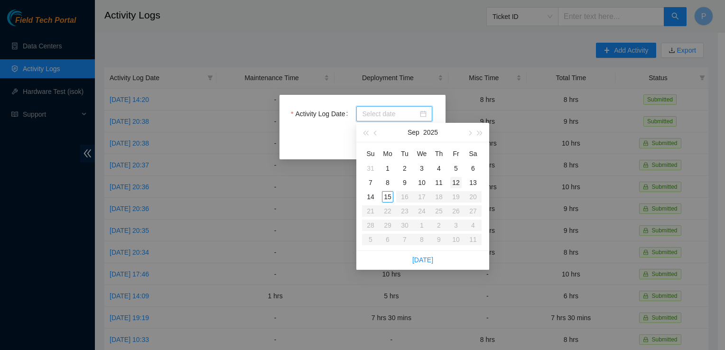
click at [457, 183] on div "12" at bounding box center [455, 182] width 11 height 11
type input "[DATE]"
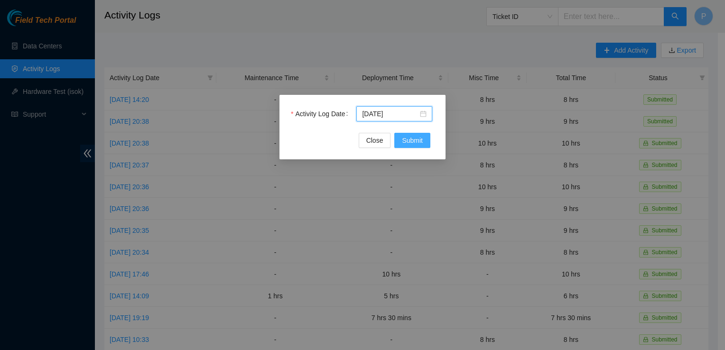
click at [407, 144] on span "Submit" at bounding box center [412, 140] width 21 height 10
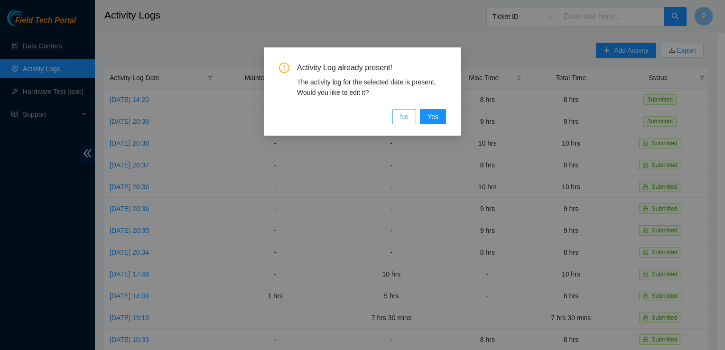
click at [404, 121] on span "No" at bounding box center [404, 117] width 9 height 10
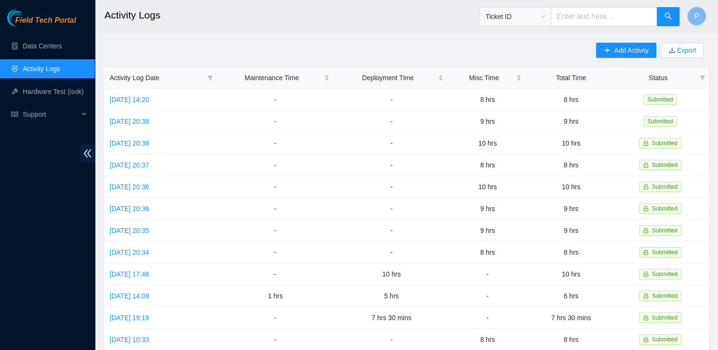
click at [236, 318] on td "-" at bounding box center [275, 318] width 118 height 22
